Goal: Task Accomplishment & Management: Complete application form

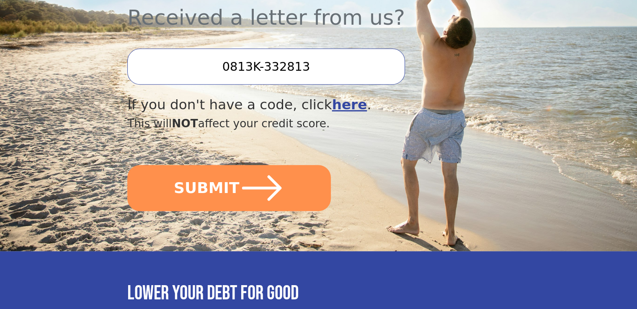
scroll to position [332, 0]
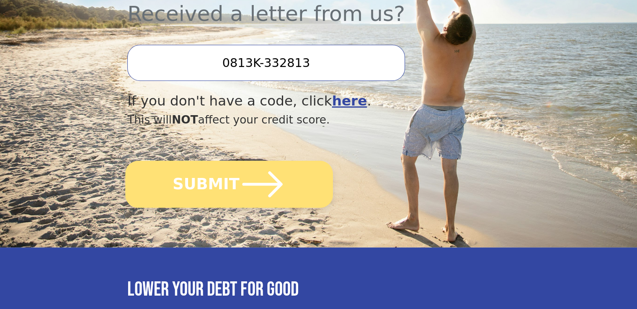
click at [255, 161] on icon "submit" at bounding box center [263, 184] width 46 height 46
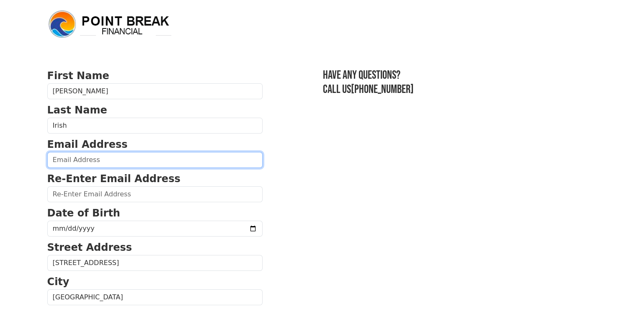
click at [92, 158] on input "email" at bounding box center [154, 160] width 215 height 16
type input "weebitoirish@yahoo.com"
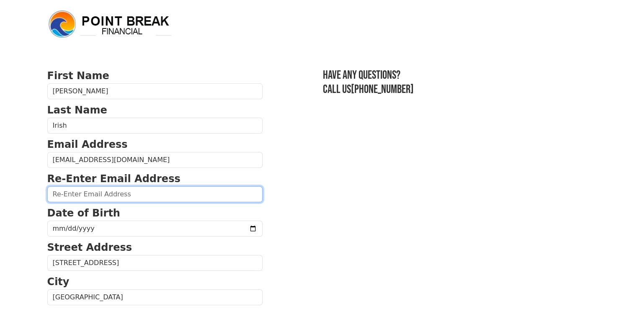
type input "weebitoirish@yahoo.com"
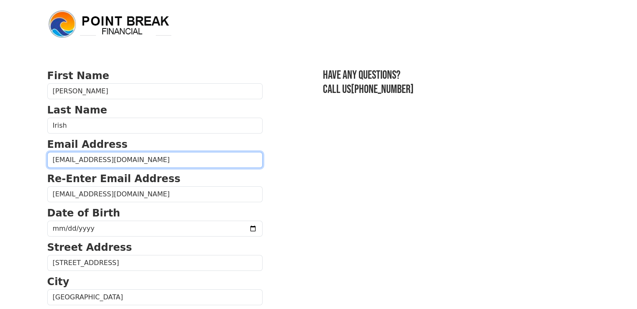
type input "(971) 218-2593"
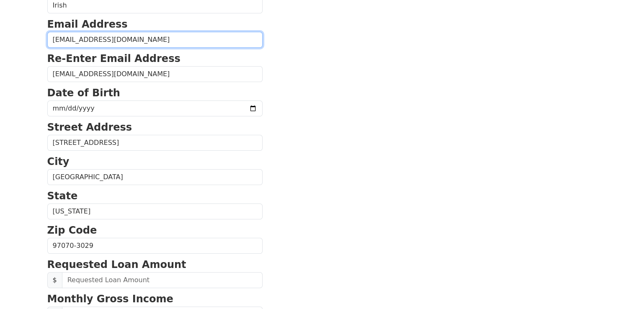
scroll to position [121, 0]
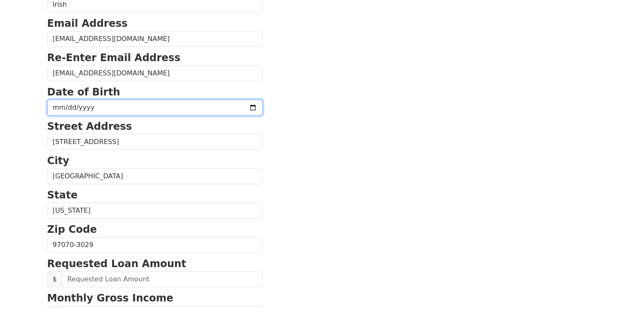
click at [227, 105] on input "date" at bounding box center [154, 108] width 215 height 16
drag, startPoint x: 91, startPoint y: 109, endPoint x: 8, endPoint y: 115, distance: 83.2
click at [8, 115] on body "First Name Robert Last Name Irish Email Address weebitoirish@yahoo.com Re-Enter…" at bounding box center [318, 33] width 637 height 309
type input "1966-05-17"
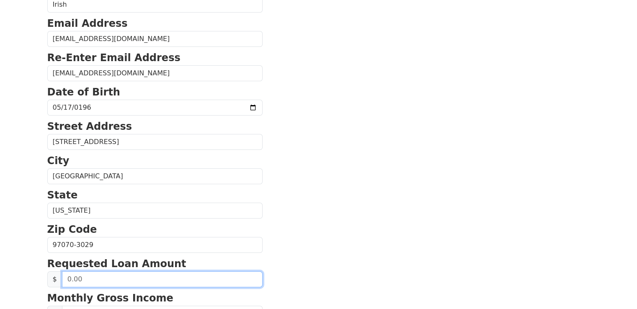
click at [113, 277] on input "text" at bounding box center [162, 280] width 201 height 16
type input "10,000.00"
click at [113, 277] on input "10,000.00" at bounding box center [162, 280] width 201 height 16
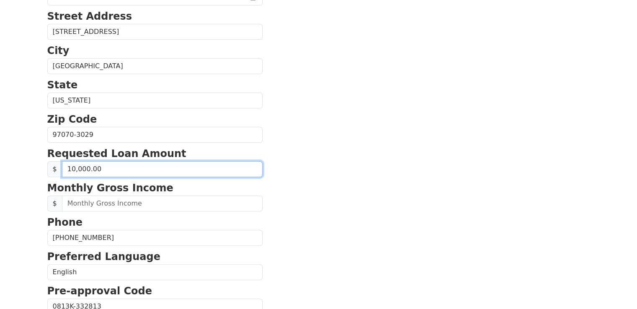
scroll to position [237, 0]
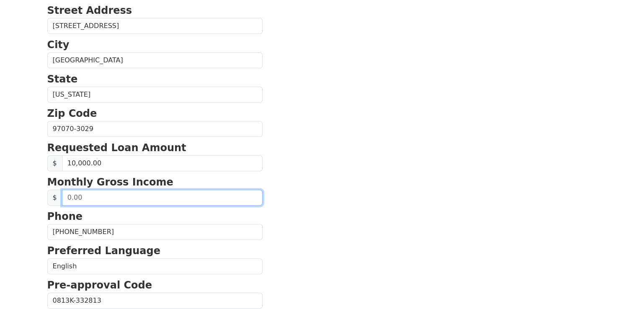
click at [176, 196] on input "text" at bounding box center [162, 198] width 201 height 16
type input "12,083.33"
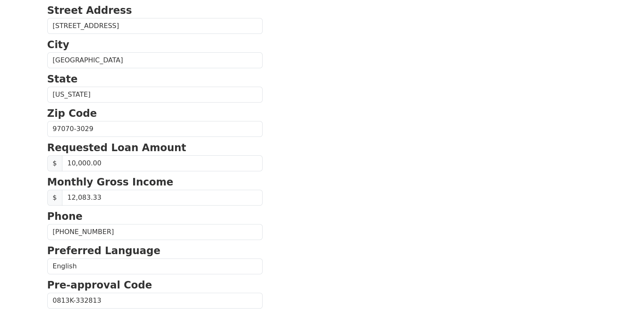
click at [200, 211] on p "Phone" at bounding box center [154, 216] width 215 height 15
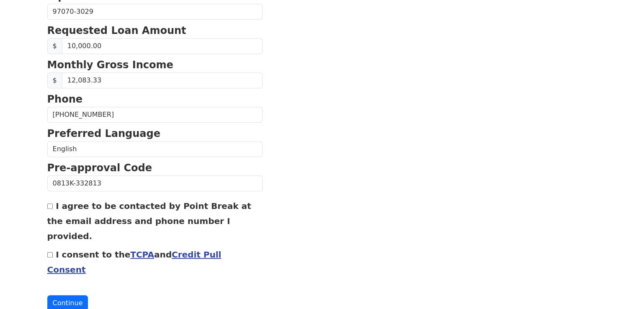
scroll to position [355, 0]
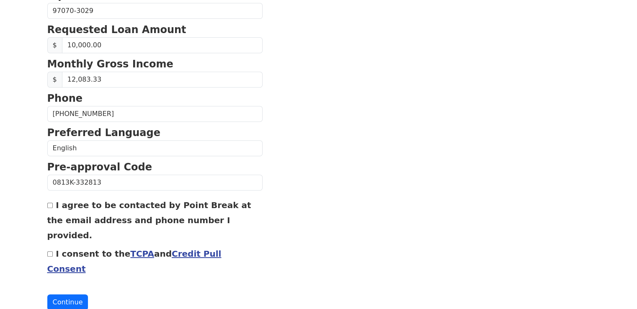
click at [48, 251] on input "I consent to the TCPA and Credit Pull Consent" at bounding box center [49, 253] width 5 height 5
checkbox input "true"
click at [49, 204] on input "I agree to be contacted by Point Break at the email address and phone number I …" at bounding box center [49, 205] width 5 height 5
checkbox input "true"
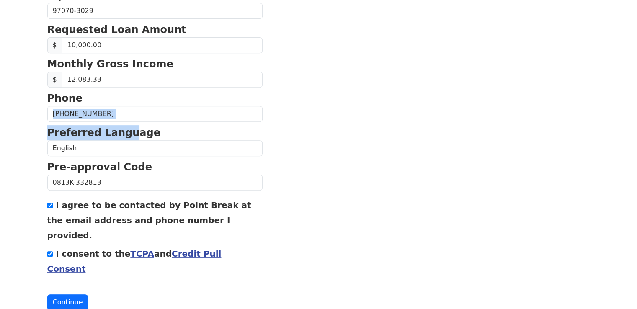
drag, startPoint x: 107, startPoint y: 115, endPoint x: 85, endPoint y: 113, distance: 22.4
click at [85, 113] on form "First Name Robert Last Name Irish Email Address weebitoirish@yahoo.com Re-Enter…" at bounding box center [154, 12] width 215 height 598
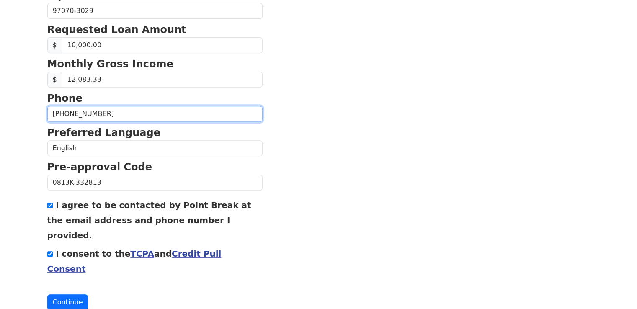
drag, startPoint x: 103, startPoint y: 114, endPoint x: 0, endPoint y: 131, distance: 104.0
type input "(503) 851-3255"
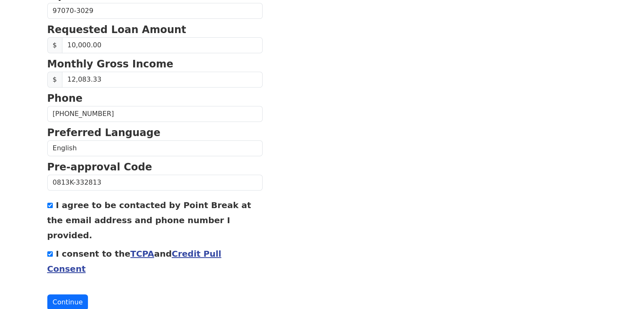
click at [49, 203] on input "I agree to be contacted by Point Break at the email address and phone number I …" at bounding box center [49, 205] width 5 height 5
click at [62, 295] on button "Continue" at bounding box center [67, 303] width 41 height 16
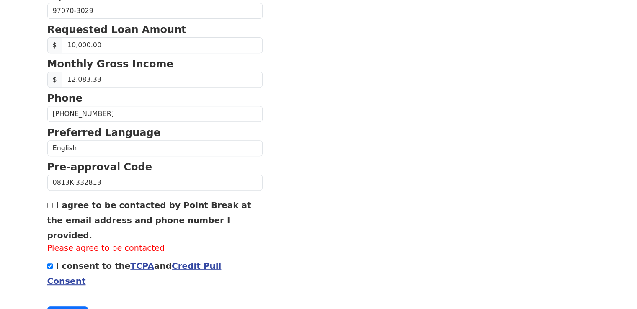
click at [52, 205] on input "I agree to be contacted by Point Break at the email address and phone number I …" at bounding box center [49, 205] width 5 height 5
checkbox input "true"
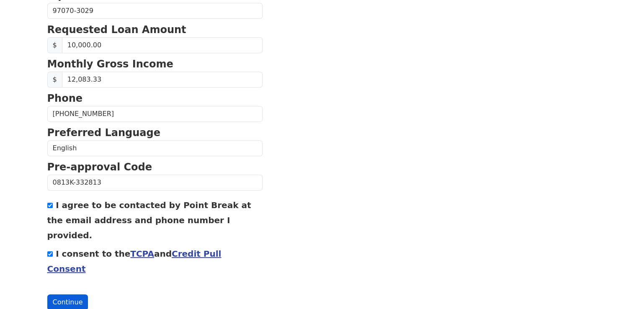
click at [63, 295] on button "Continue" at bounding box center [67, 303] width 41 height 16
